Goal: Task Accomplishment & Management: Complete application form

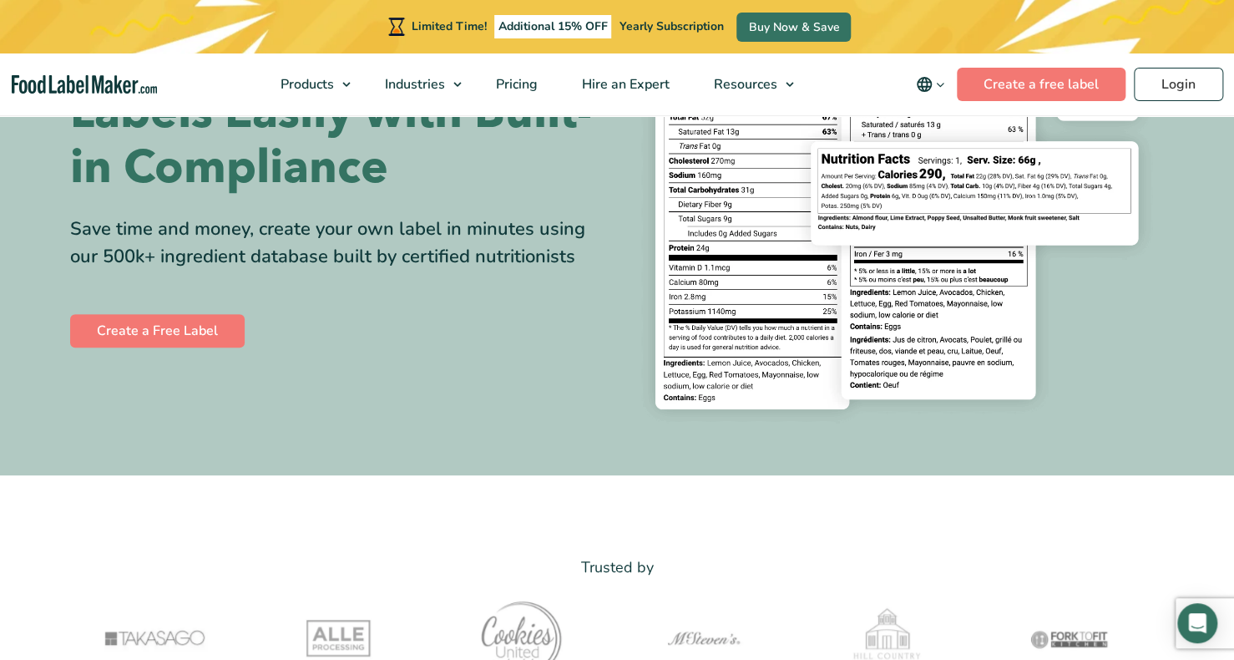
scroll to position [167, 0]
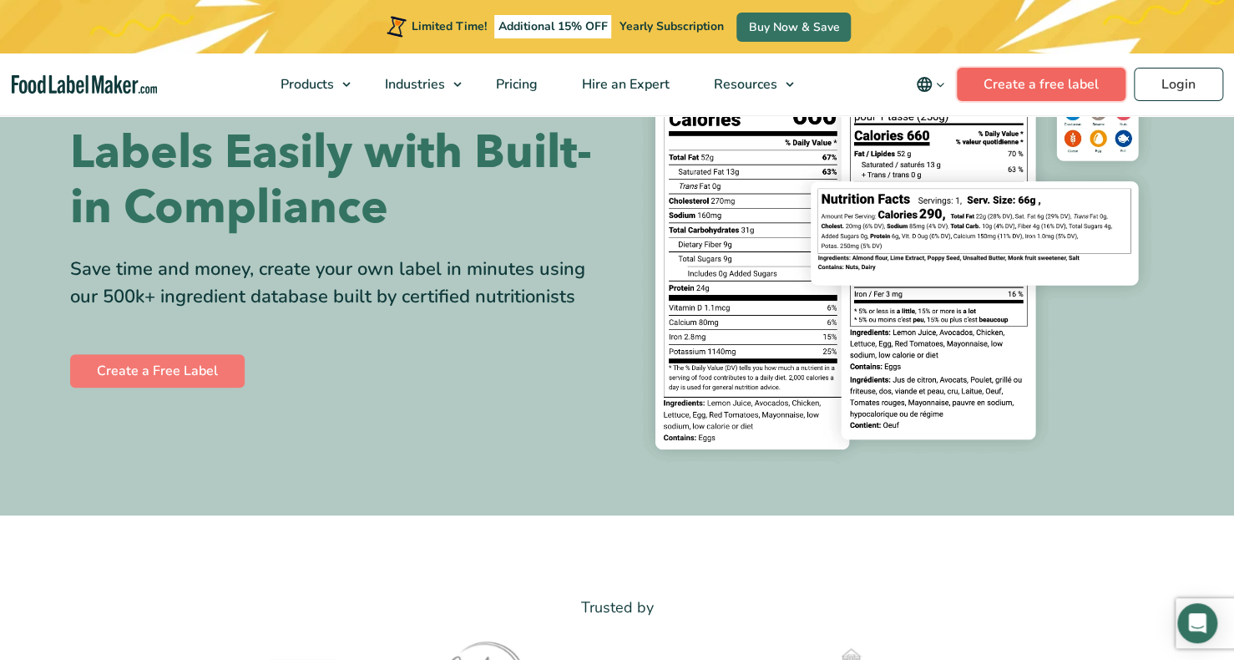
click at [1026, 96] on link "Create a free label" at bounding box center [1041, 84] width 169 height 33
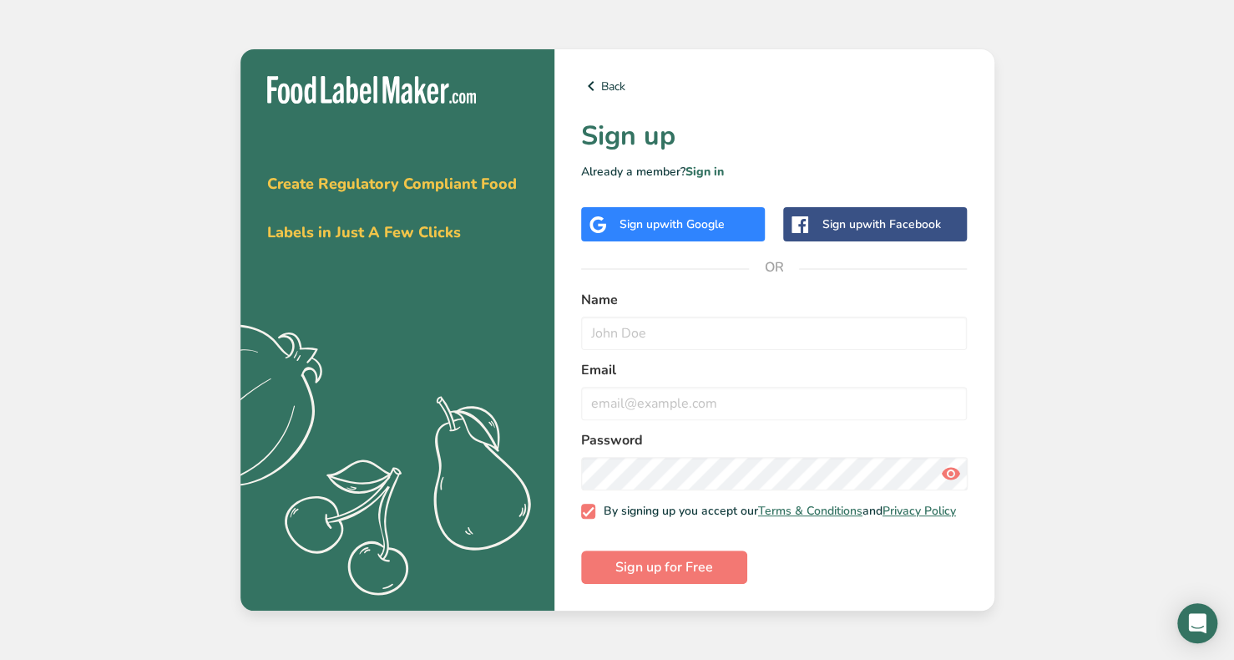
click at [706, 216] on span "with Google" at bounding box center [692, 224] width 65 height 16
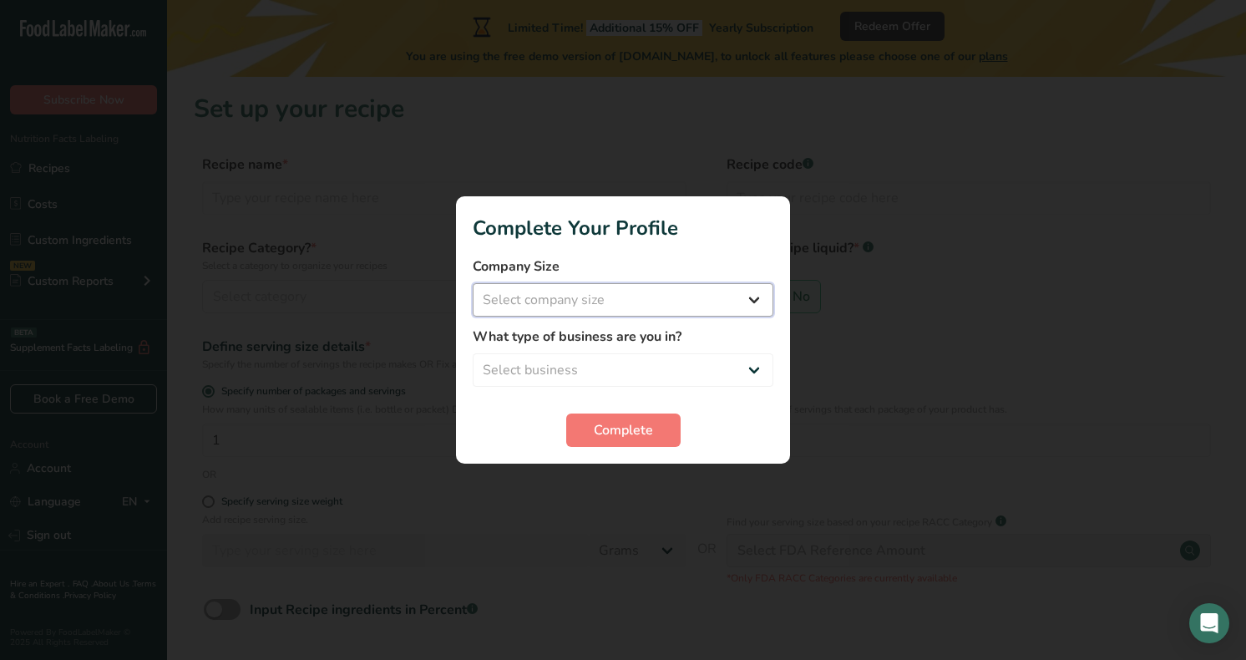
click at [742, 312] on select "Select company size Fewer than 10 Employees 10 to 50 Employees 51 to 500 Employ…" at bounding box center [623, 299] width 301 height 33
select select "1"
click at [473, 283] on select "Select company size Fewer than 10 Employees 10 to 50 Employees 51 to 500 Employ…" at bounding box center [623, 299] width 301 height 33
click at [655, 362] on select "Select business Packaged Food Manufacturer Restaurant & Cafe Bakery Meal Plans …" at bounding box center [623, 369] width 301 height 33
select select "1"
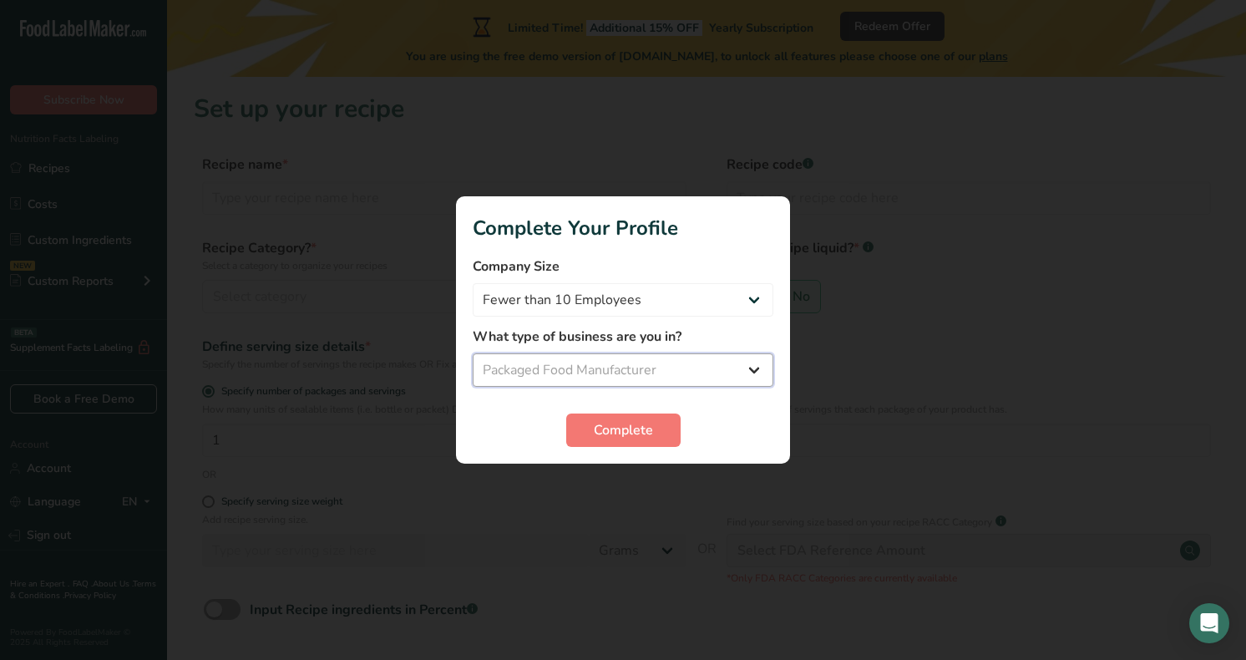
click at [473, 353] on select "Select business Packaged Food Manufacturer Restaurant & Cafe Bakery Meal Plans …" at bounding box center [623, 369] width 301 height 33
click at [661, 426] on button "Complete" at bounding box center [623, 429] width 114 height 33
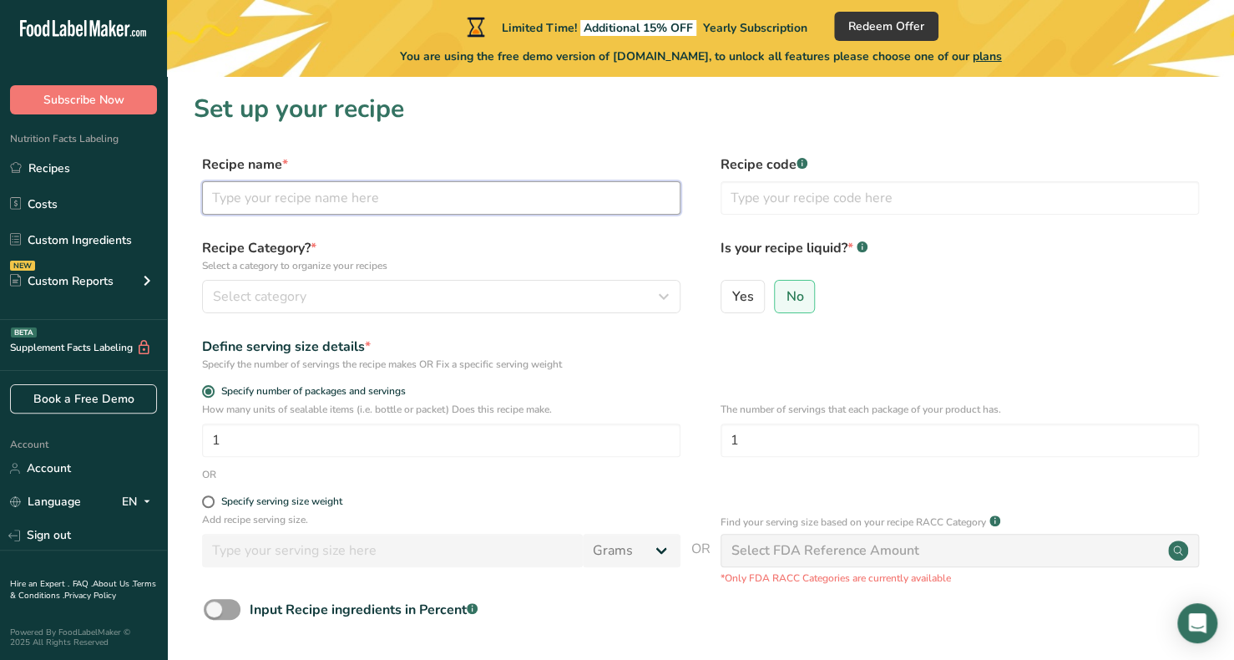
click at [625, 204] on input "text" at bounding box center [441, 197] width 479 height 33
click at [750, 296] on span "Yes" at bounding box center [743, 296] width 22 height 17
click at [732, 296] on input "Yes" at bounding box center [727, 296] width 11 height 11
radio input "true"
radio input "false"
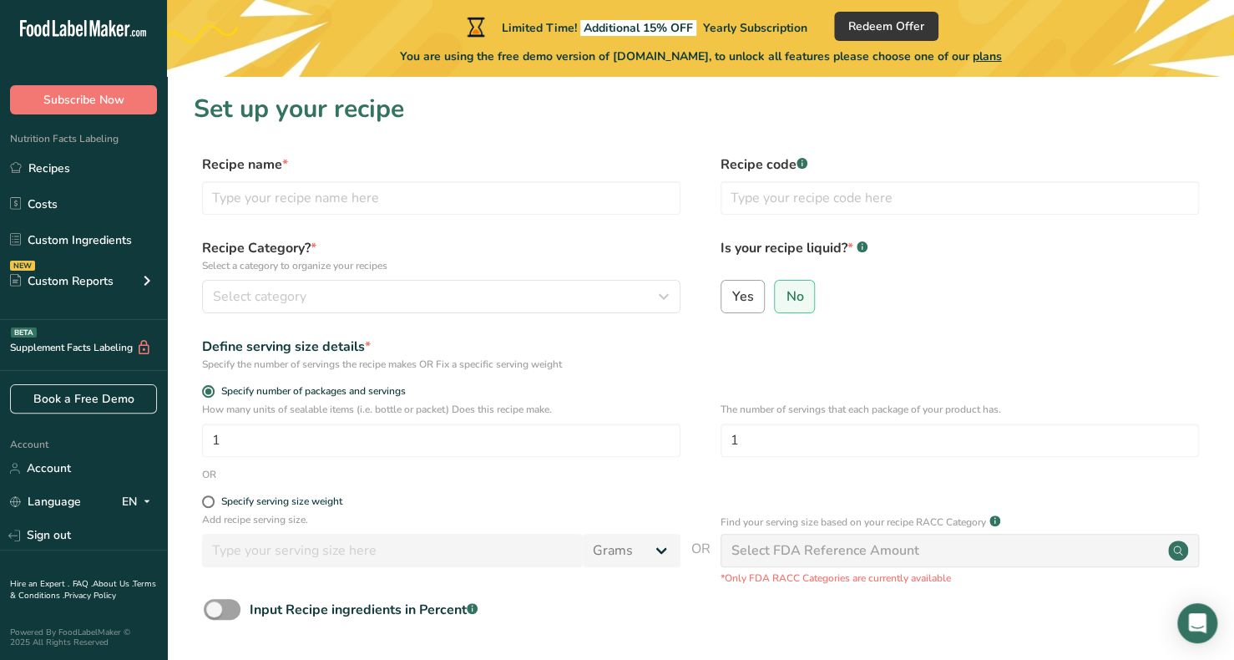
select select "22"
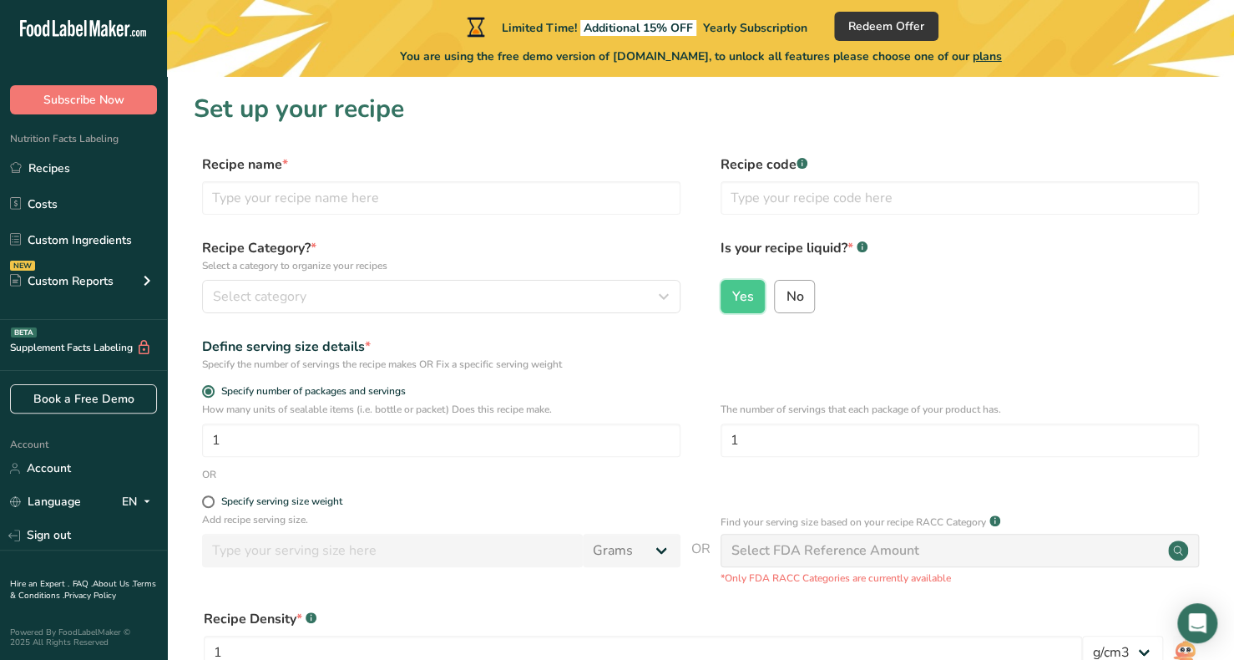
click at [789, 296] on span "No" at bounding box center [795, 296] width 18 height 17
click at [786, 296] on input "No" at bounding box center [780, 296] width 11 height 11
radio input "true"
radio input "false"
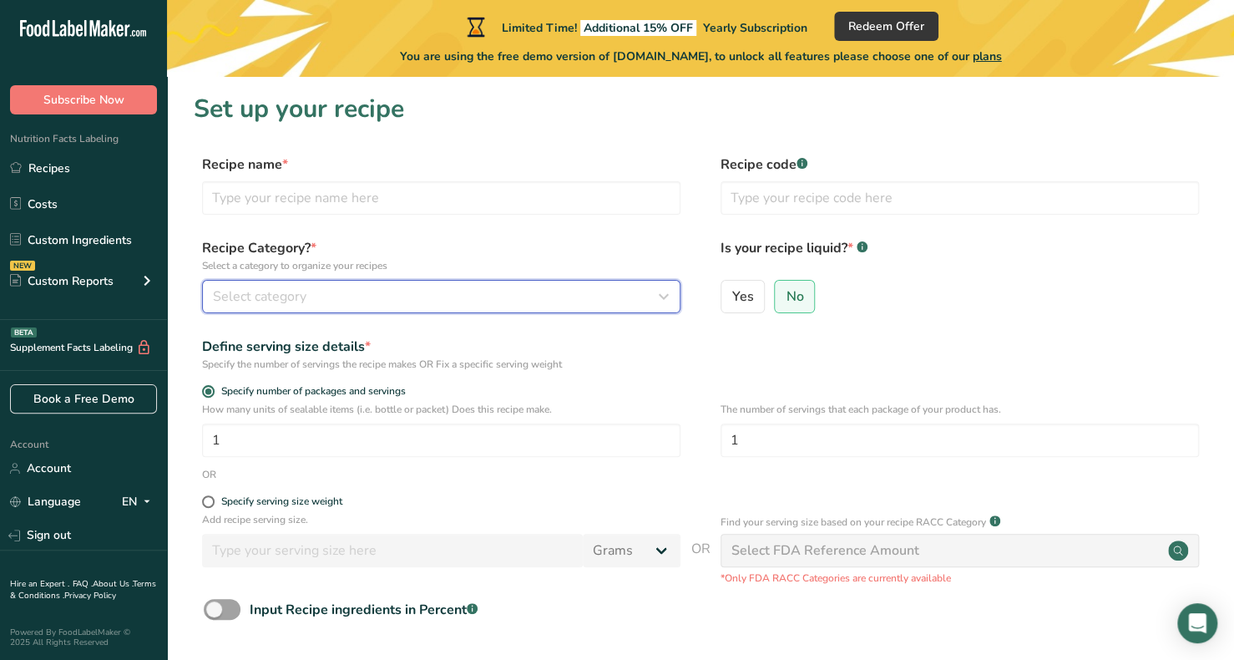
click at [675, 293] on button "Select category" at bounding box center [441, 296] width 479 height 33
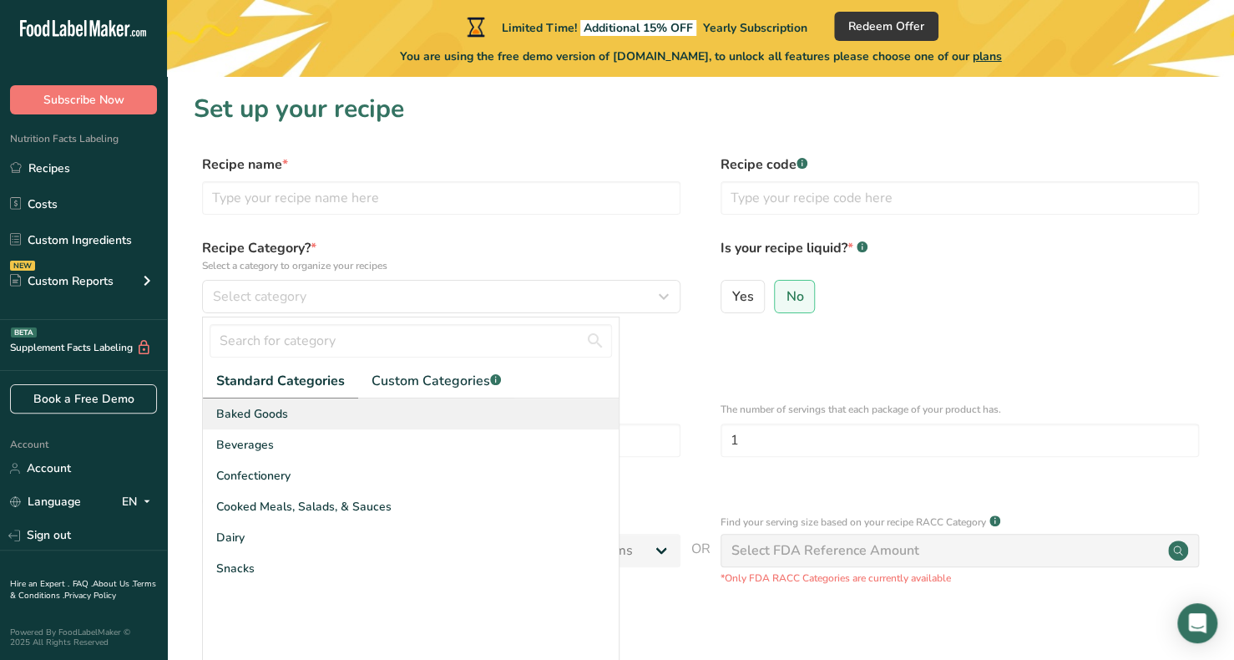
click at [391, 411] on div "Baked Goods" at bounding box center [411, 413] width 416 height 31
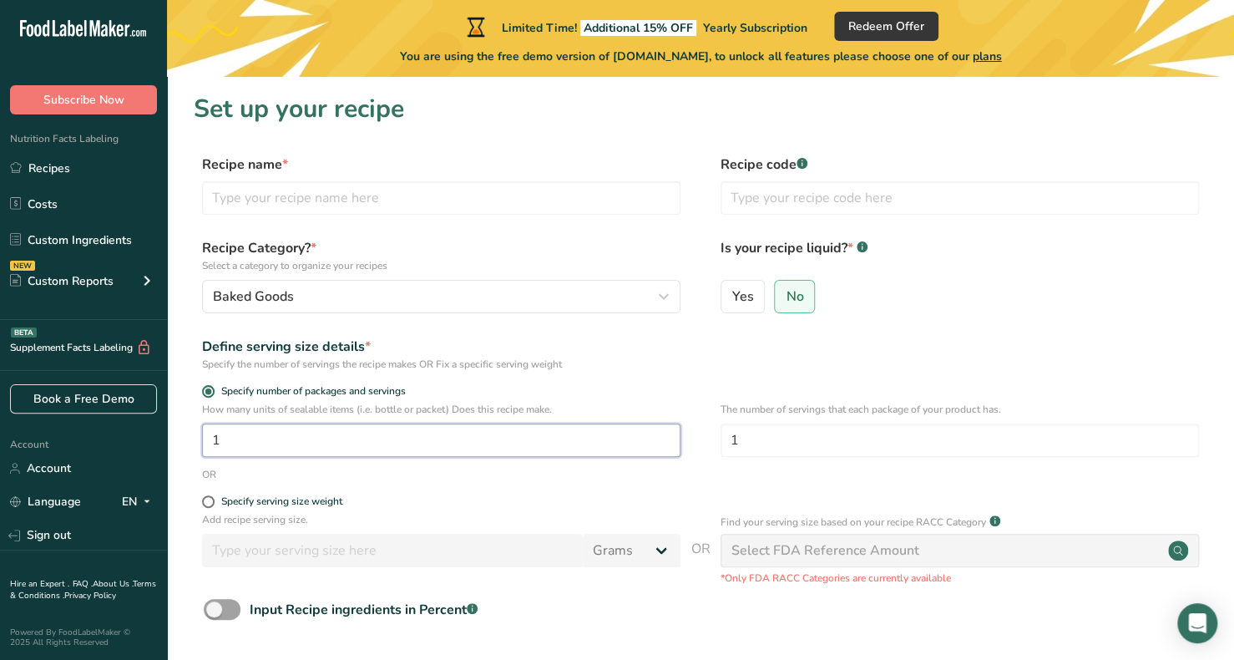
click at [639, 446] on input "1" at bounding box center [441, 439] width 479 height 33
type input "3"
click at [712, 369] on div "Define serving size details * Specify the number of servings the recipe makes O…" at bounding box center [701, 354] width 1014 height 35
click at [530, 217] on div "Recipe name * Recipe code .a-a{fill:#347362;}.b-a{fill:#fff;}" at bounding box center [701, 189] width 1014 height 70
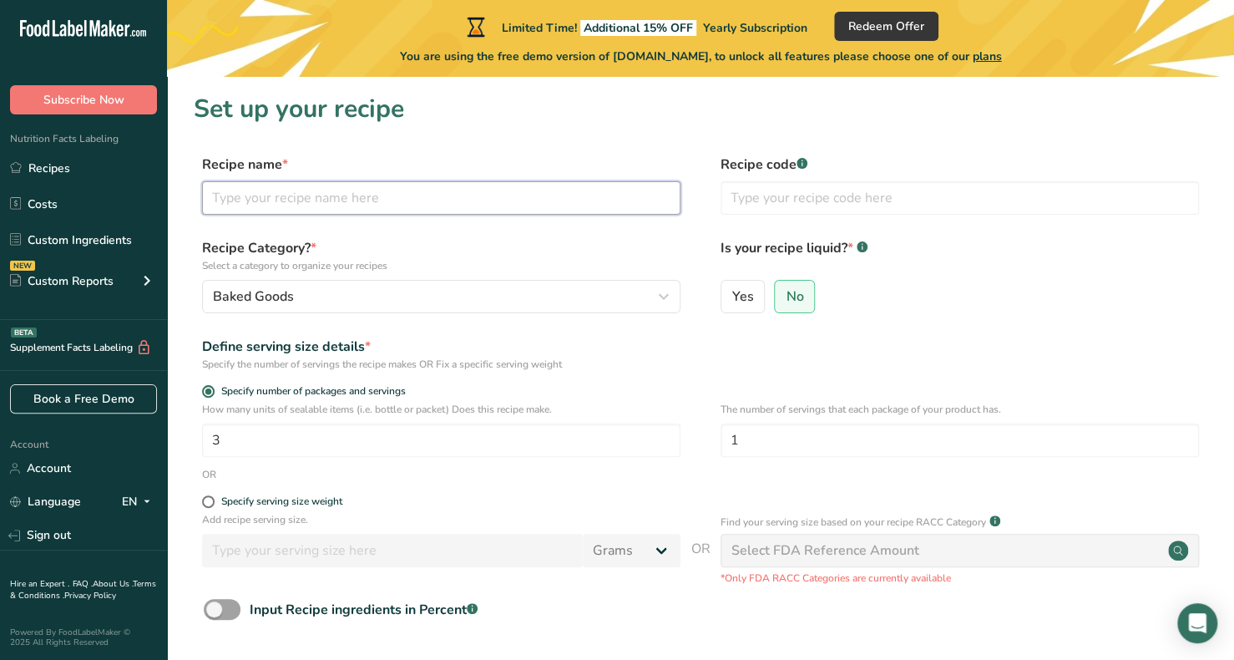
click at [552, 198] on input "text" at bounding box center [441, 197] width 479 height 33
click at [278, 199] on input "American pancakes" at bounding box center [441, 197] width 479 height 33
type input "American Pancakes"
click at [458, 159] on label "Recipe name *" at bounding box center [441, 164] width 479 height 20
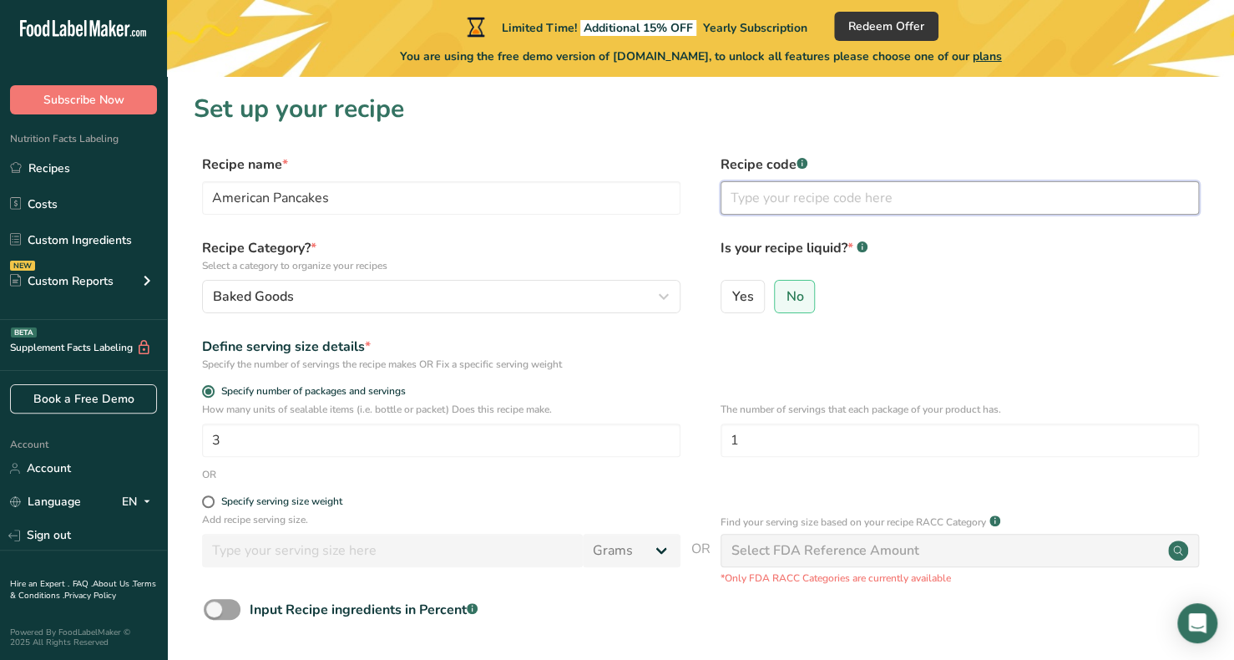
click at [809, 196] on input "text" at bounding box center [960, 197] width 479 height 33
click at [973, 350] on div "Define serving size details * Specify the number of servings the recipe makes O…" at bounding box center [701, 354] width 1014 height 35
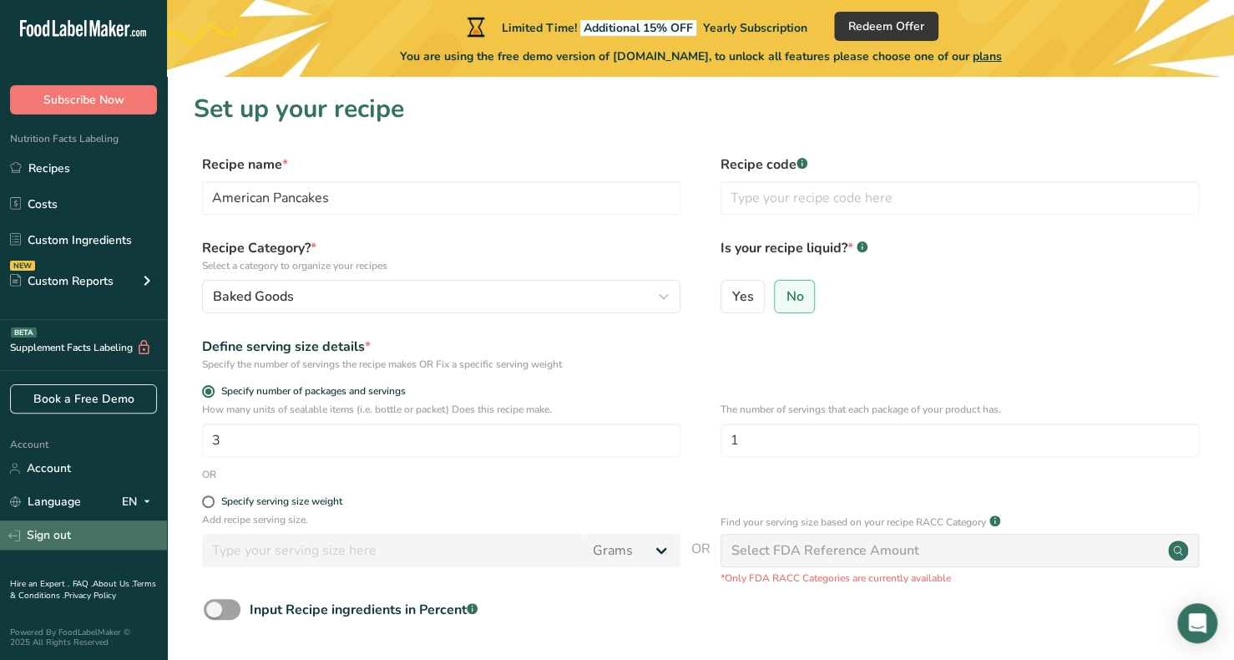
click at [99, 539] on link "Sign out" at bounding box center [83, 534] width 167 height 29
